Goal: Transaction & Acquisition: Purchase product/service

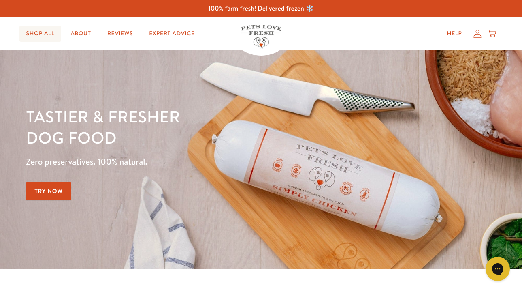
click at [49, 34] on link "Shop All" at bounding box center [39, 34] width 41 height 16
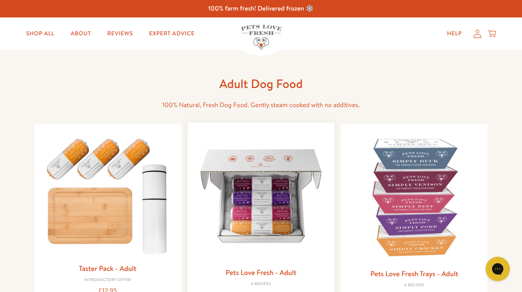
click at [256, 215] on img at bounding box center [261, 196] width 134 height 134
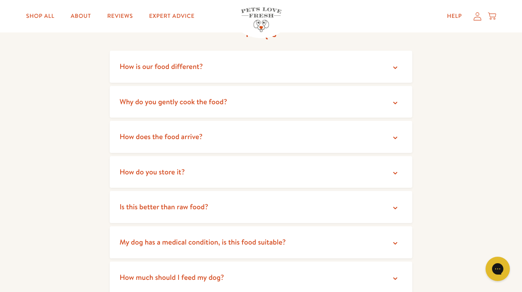
scroll to position [1399, 0]
